Goal: Task Accomplishment & Management: Use online tool/utility

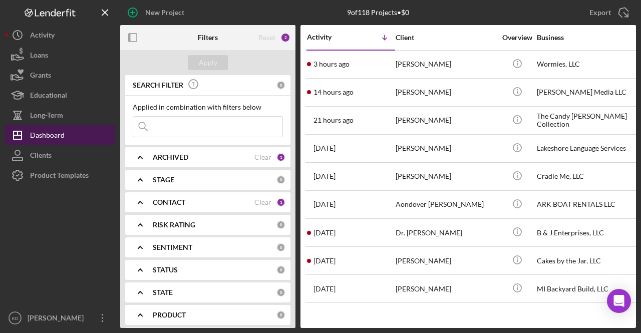
click at [46, 129] on div "Dashboard" at bounding box center [47, 136] width 35 height 23
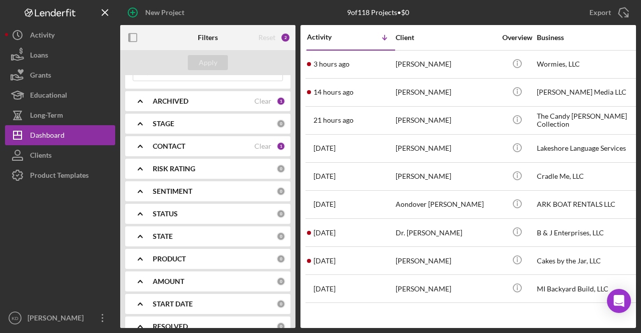
scroll to position [100, 0]
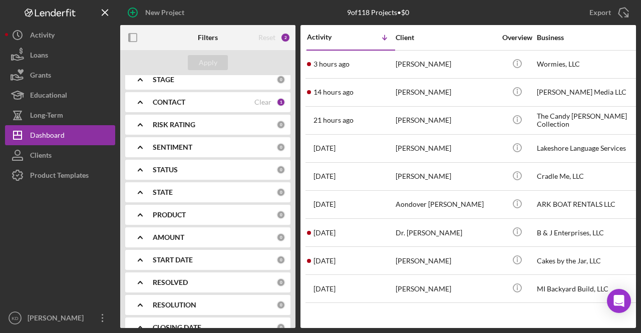
click at [171, 215] on b "PRODUCT" at bounding box center [169, 215] width 33 height 8
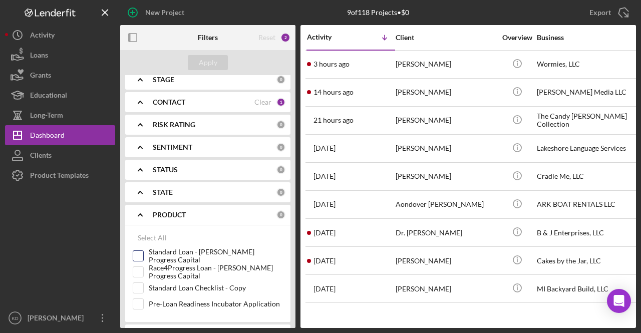
click at [138, 253] on input "Standard Loan - [PERSON_NAME] Progress Capital" at bounding box center [138, 256] width 10 height 10
checkbox input "true"
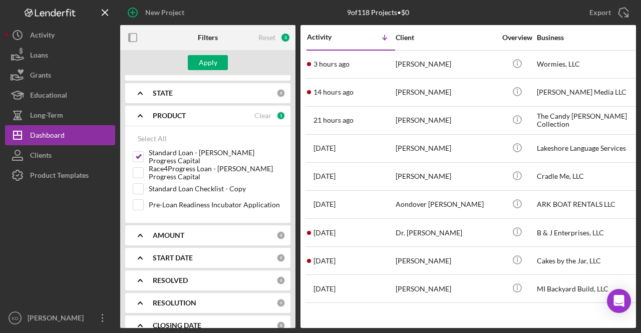
scroll to position [200, 0]
click at [209, 59] on div "Apply" at bounding box center [208, 62] width 19 height 15
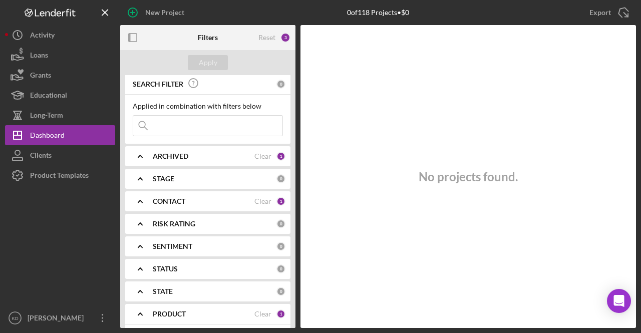
scroll to position [0, 0]
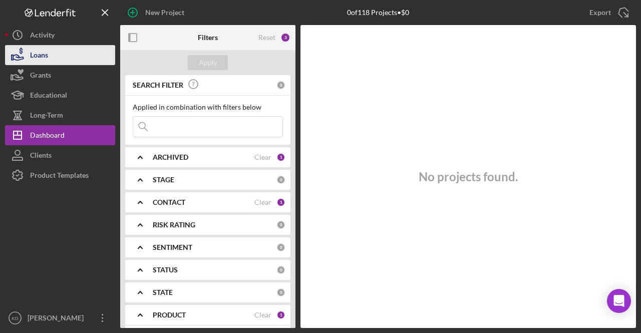
click at [59, 53] on button "Loans" at bounding box center [60, 55] width 110 height 20
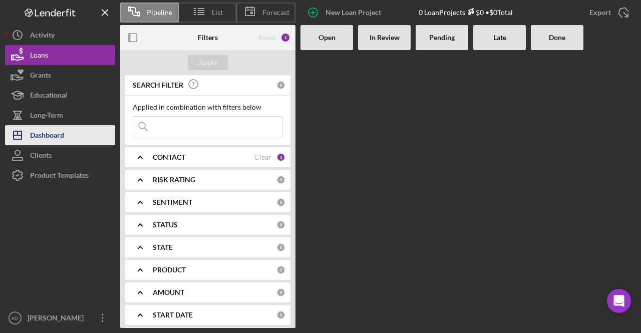
click at [45, 139] on div "Dashboard" at bounding box center [47, 136] width 34 height 23
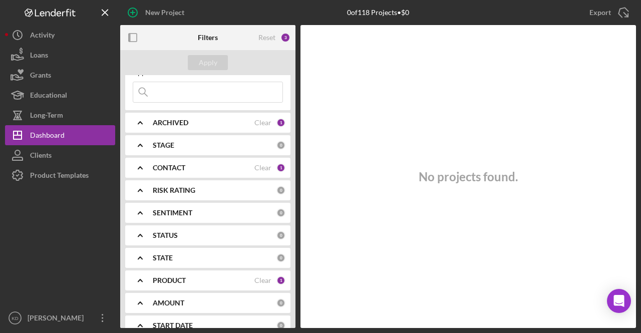
scroll to position [50, 0]
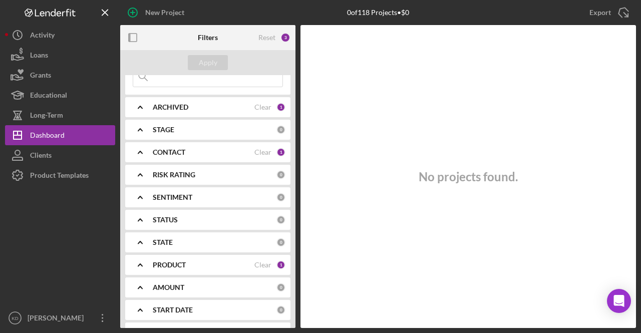
click at [155, 152] on b "CONTACT" at bounding box center [169, 152] width 33 height 8
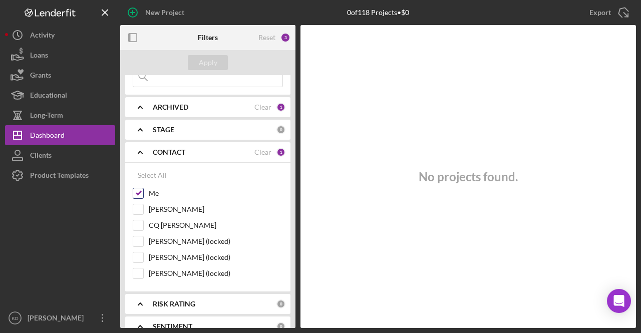
click at [141, 192] on input "Me" at bounding box center [138, 193] width 10 height 10
checkbox input "false"
click at [146, 210] on div "[PERSON_NAME]" at bounding box center [208, 212] width 150 height 16
click at [133, 208] on input "[PERSON_NAME]" at bounding box center [138, 209] width 10 height 10
checkbox input "true"
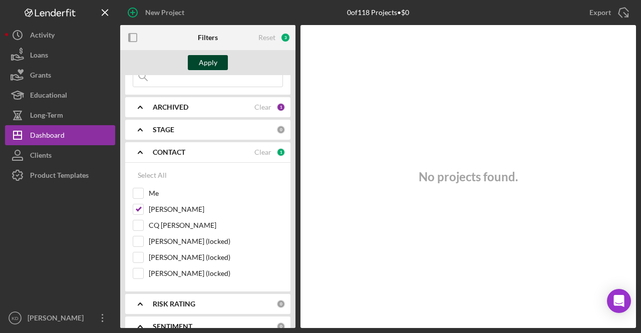
click at [210, 60] on div "Apply" at bounding box center [208, 62] width 19 height 15
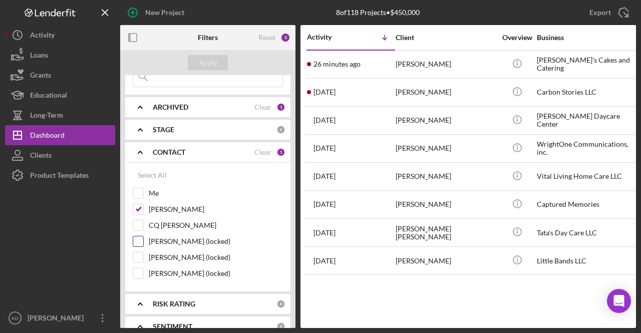
scroll to position [0, 0]
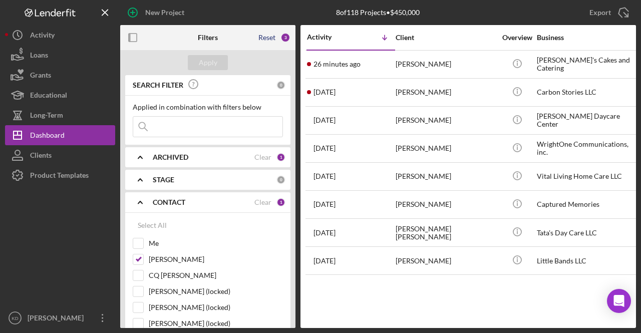
click at [272, 38] on div "Reset" at bounding box center [266, 38] width 17 height 8
checkbox input "true"
click at [212, 62] on div "Apply" at bounding box center [208, 62] width 19 height 15
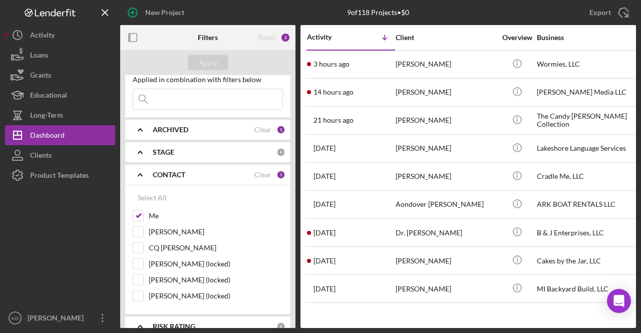
scroll to position [50, 0]
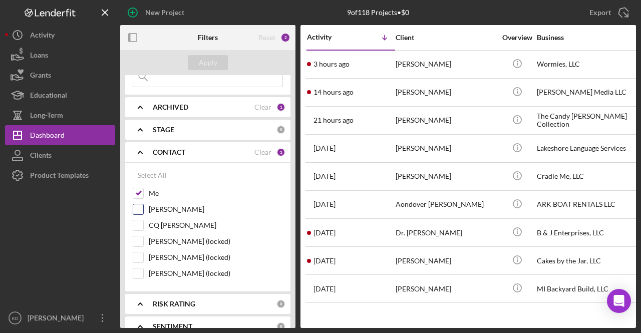
click at [142, 207] on input "[PERSON_NAME]" at bounding box center [138, 209] width 10 height 10
checkbox input "true"
click at [141, 191] on input "Me" at bounding box center [138, 193] width 10 height 10
checkbox input "false"
click at [214, 67] on div "Apply" at bounding box center [208, 62] width 19 height 15
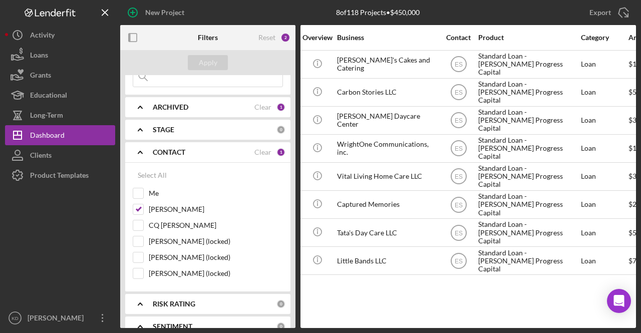
scroll to position [0, 193]
